Goal: Information Seeking & Learning: Learn about a topic

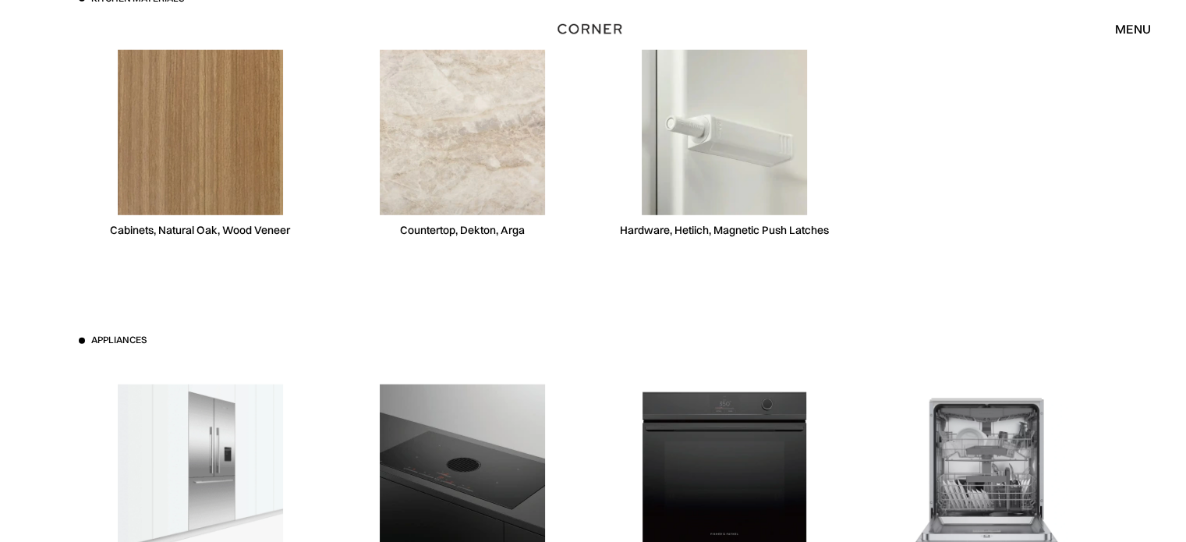
scroll to position [4429, 0]
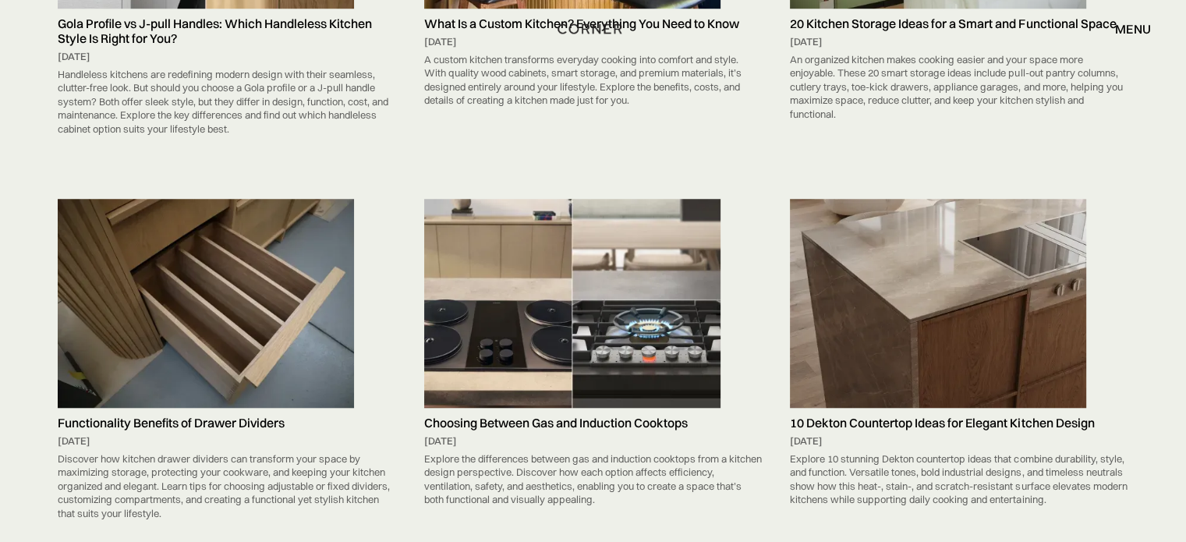
scroll to position [1352, 0]
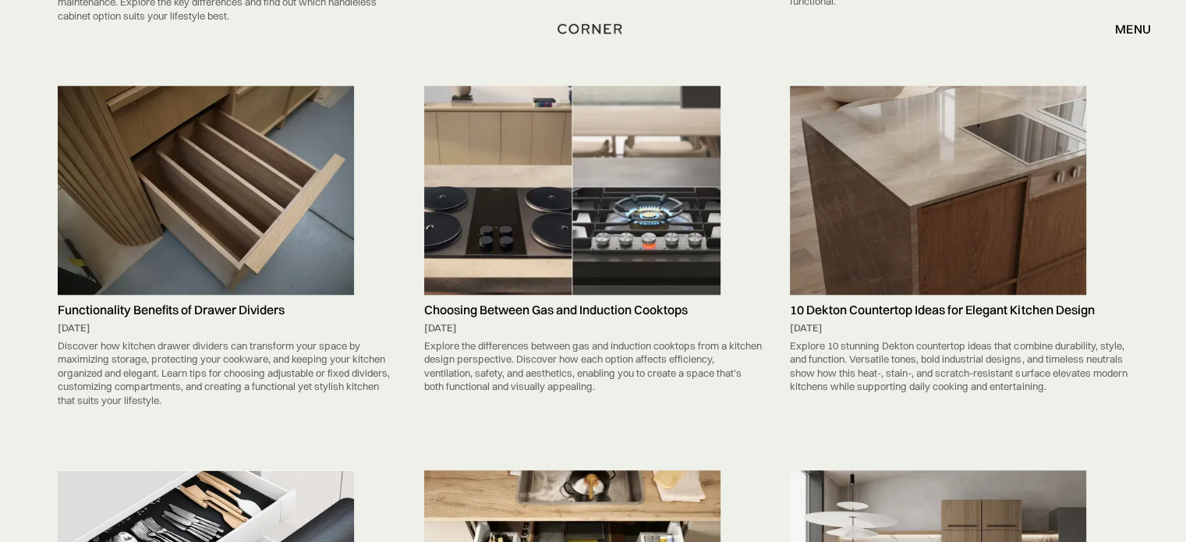
click at [267, 158] on img at bounding box center [206, 190] width 296 height 209
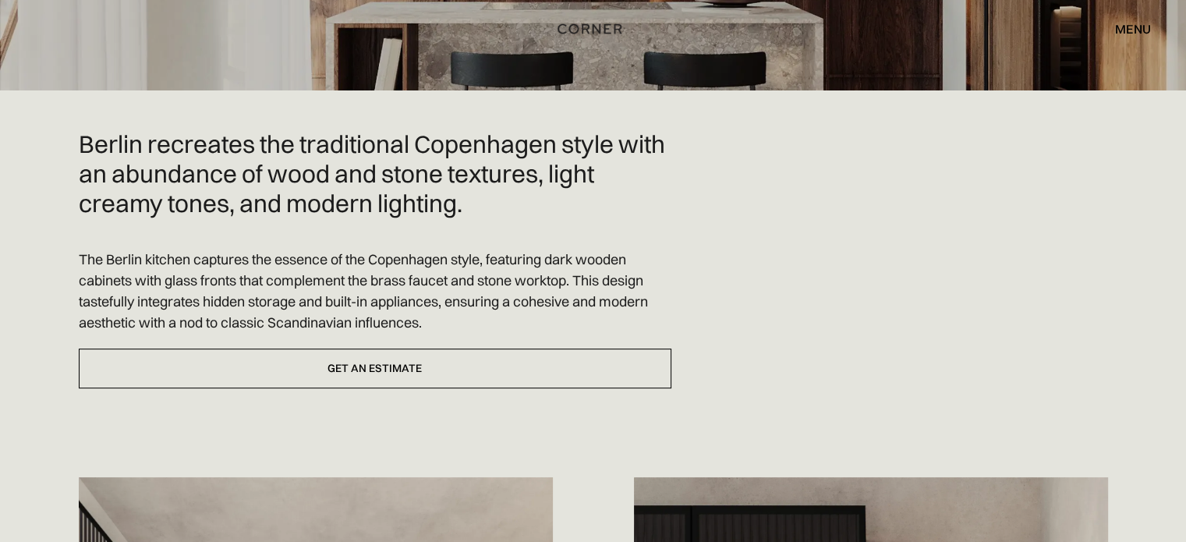
scroll to position [416, 0]
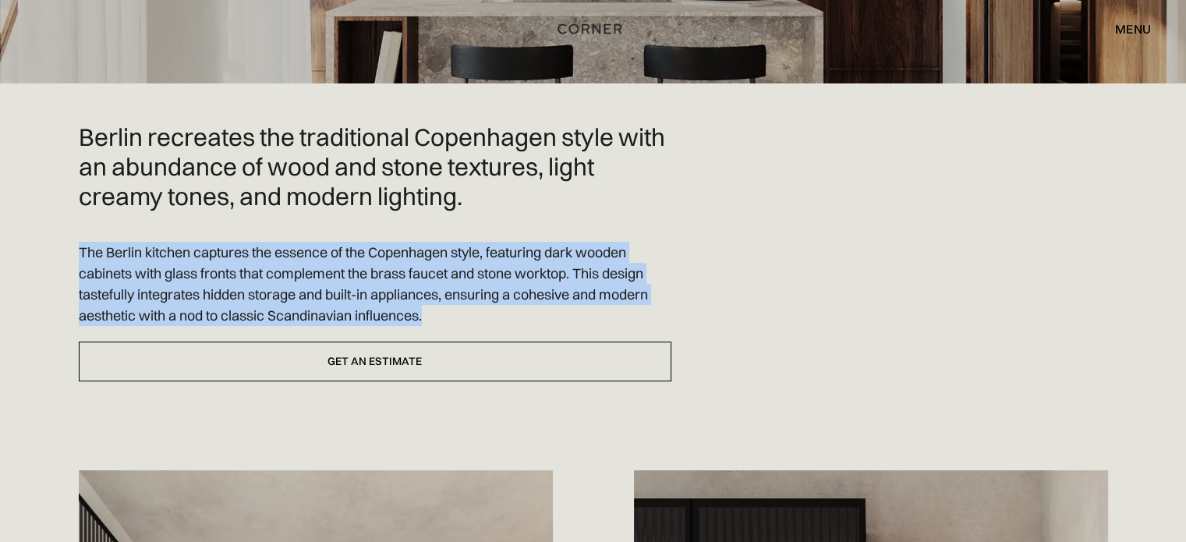
drag, startPoint x: 440, startPoint y: 284, endPoint x: 29, endPoint y: 221, distance: 415.8
copy p "The Berlin kitchen captures the essence of the Copenhagen style, featuring dark…"
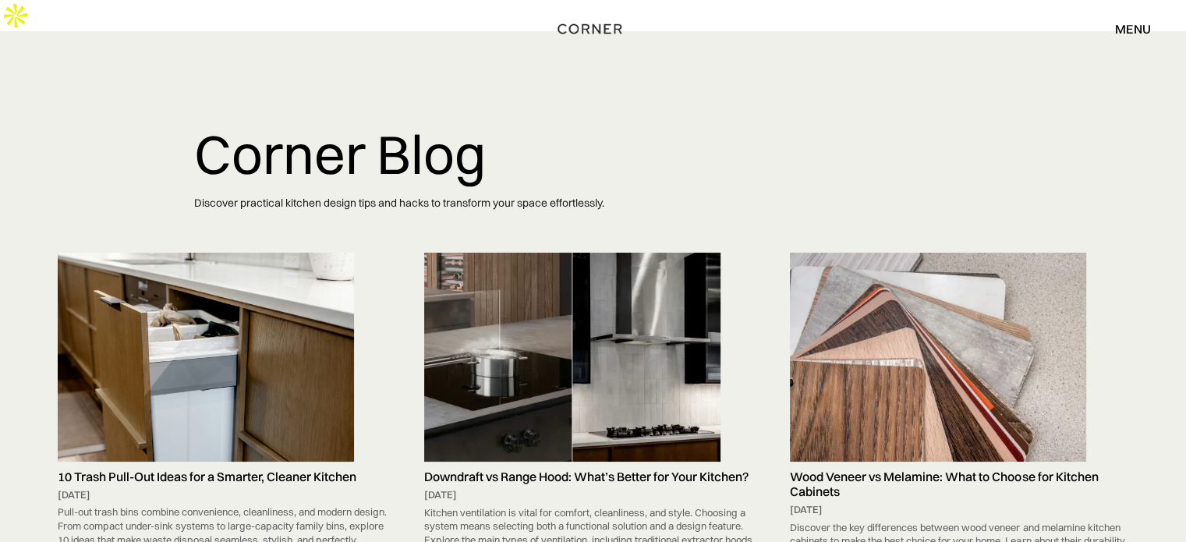
click at [542, 324] on img at bounding box center [572, 357] width 296 height 209
